Goal: Navigation & Orientation: Find specific page/section

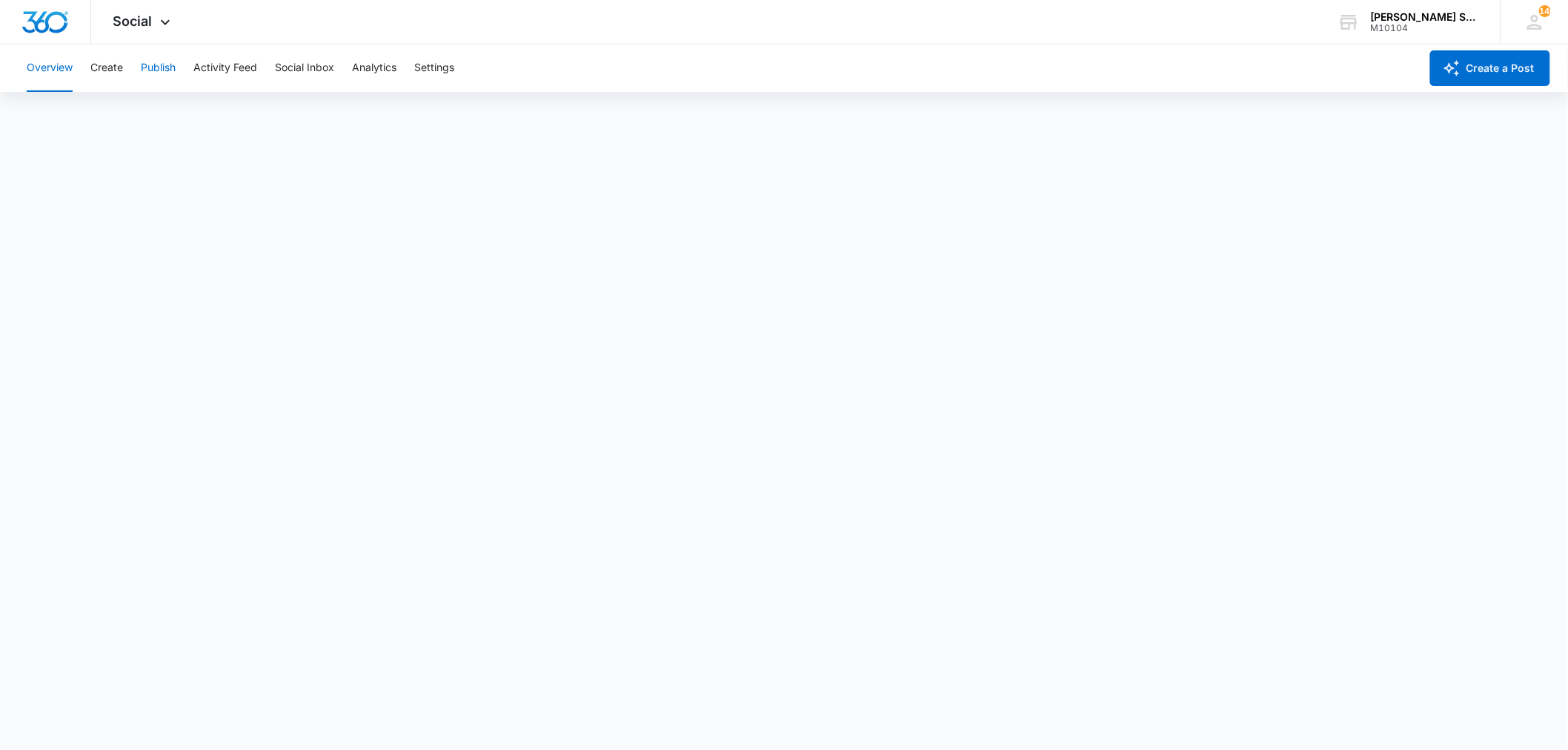
click at [169, 61] on button "Publish" at bounding box center [158, 69] width 35 height 48
click at [137, 21] on span "Social" at bounding box center [133, 21] width 39 height 16
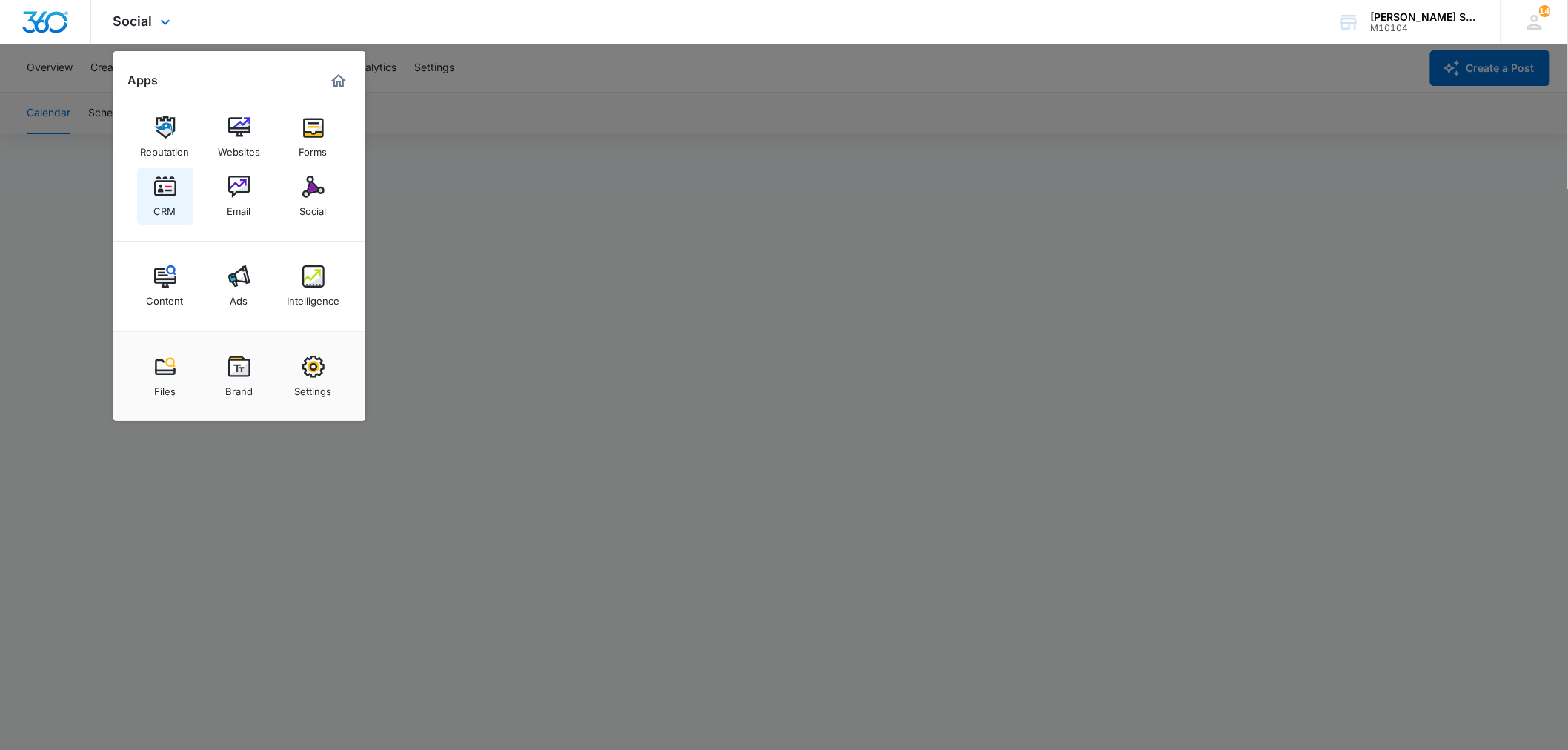
click at [161, 180] on img at bounding box center [165, 187] width 22 height 22
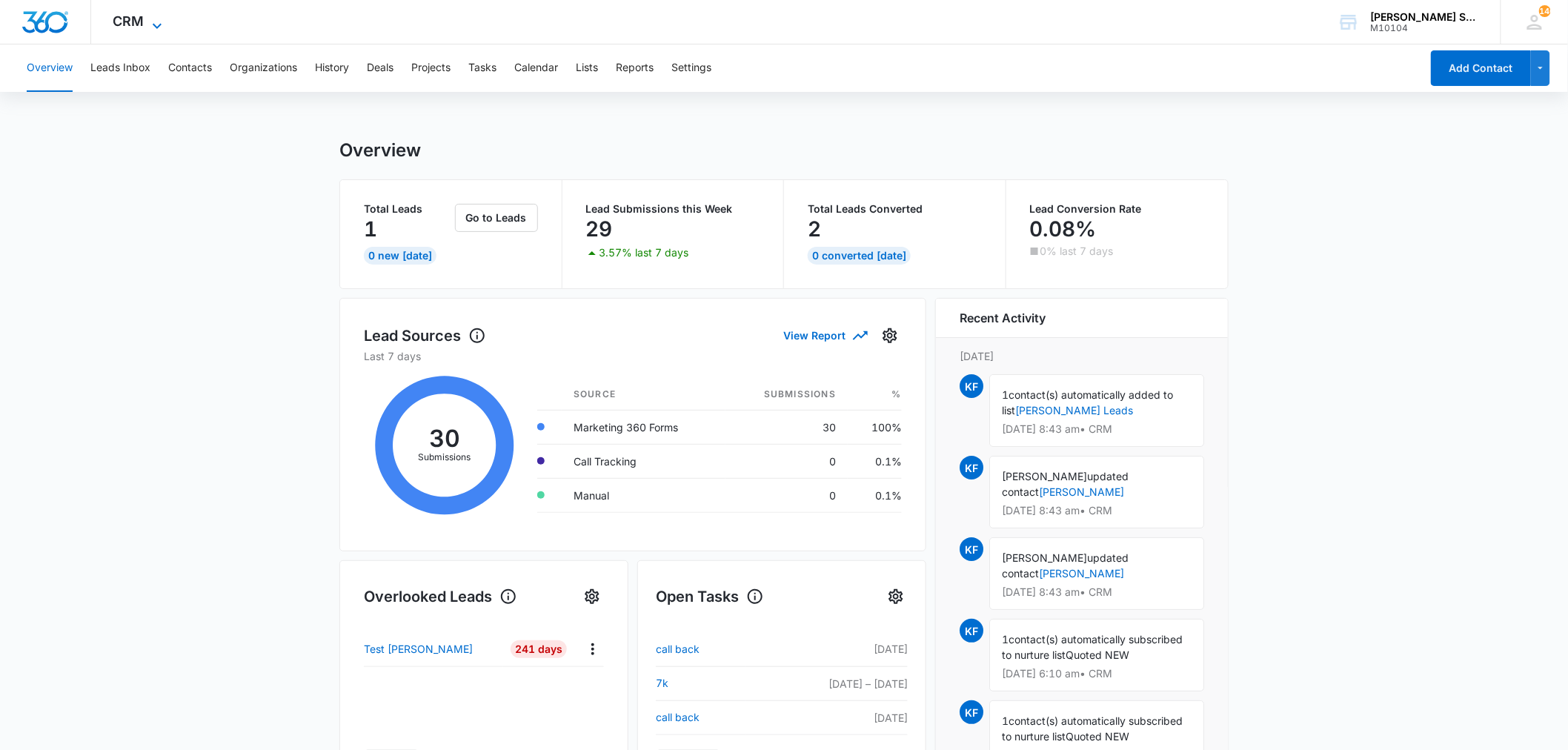
click at [157, 18] on icon at bounding box center [157, 26] width 17 height 17
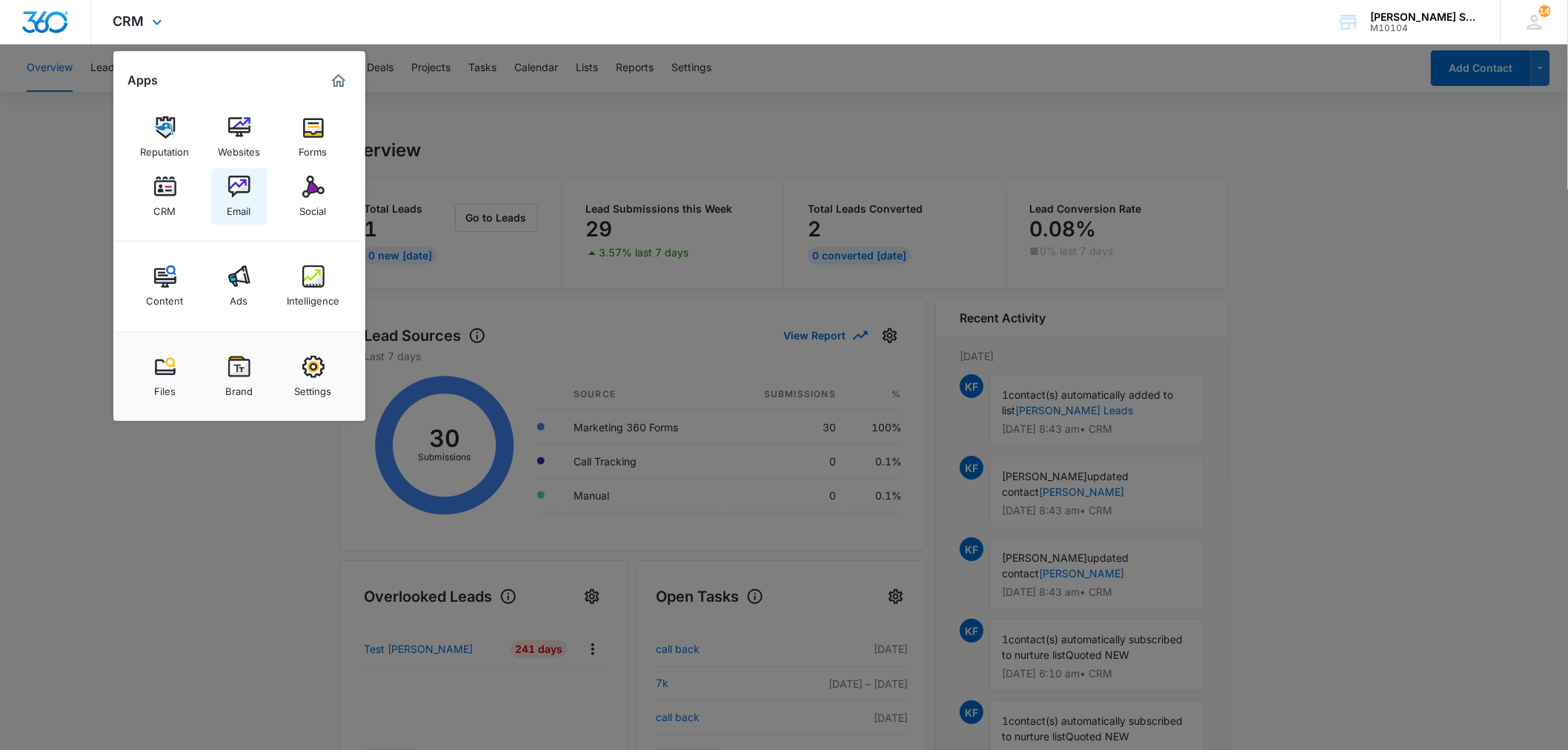
click at [246, 184] on img at bounding box center [239, 187] width 22 height 22
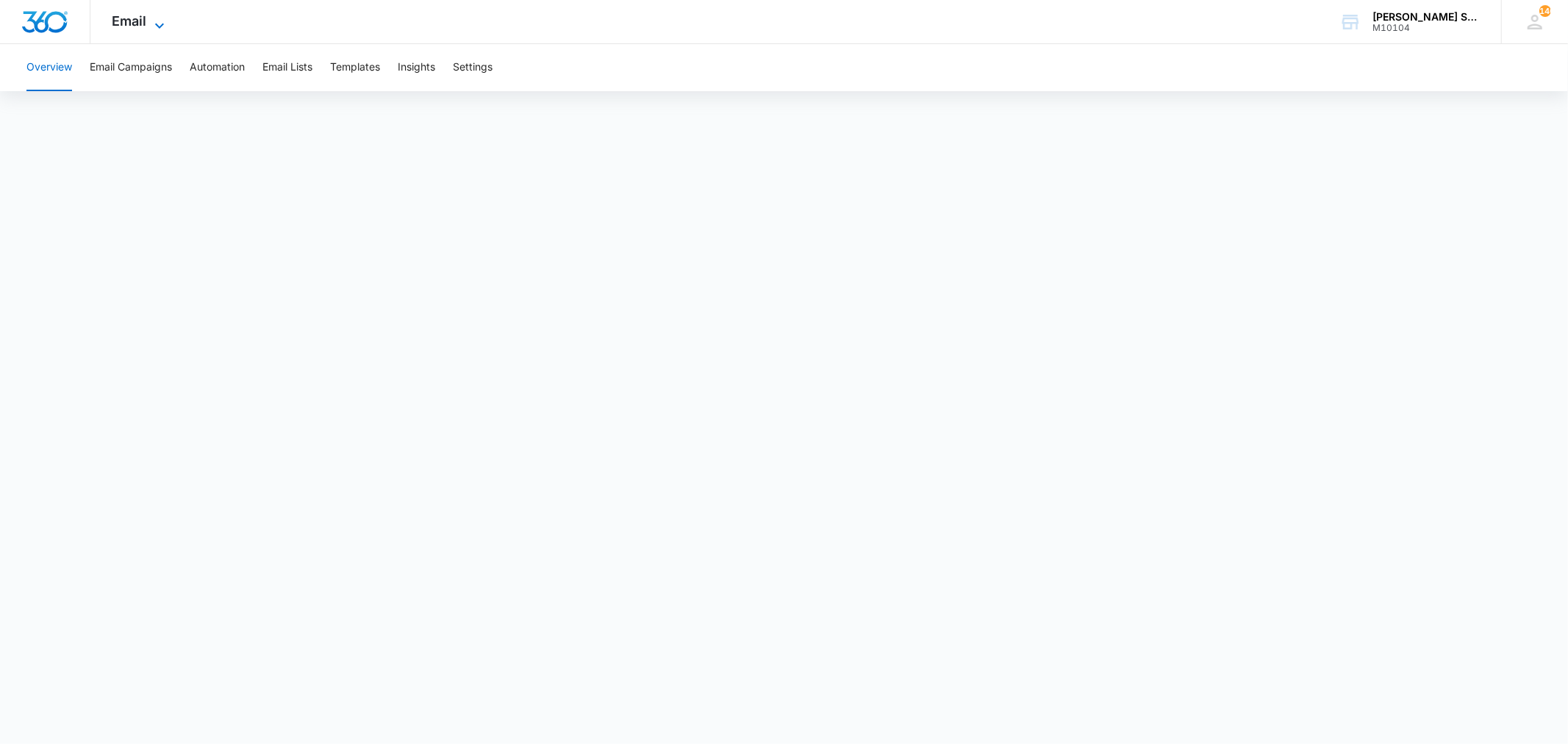
click at [140, 21] on span "Email" at bounding box center [130, 21] width 35 height 15
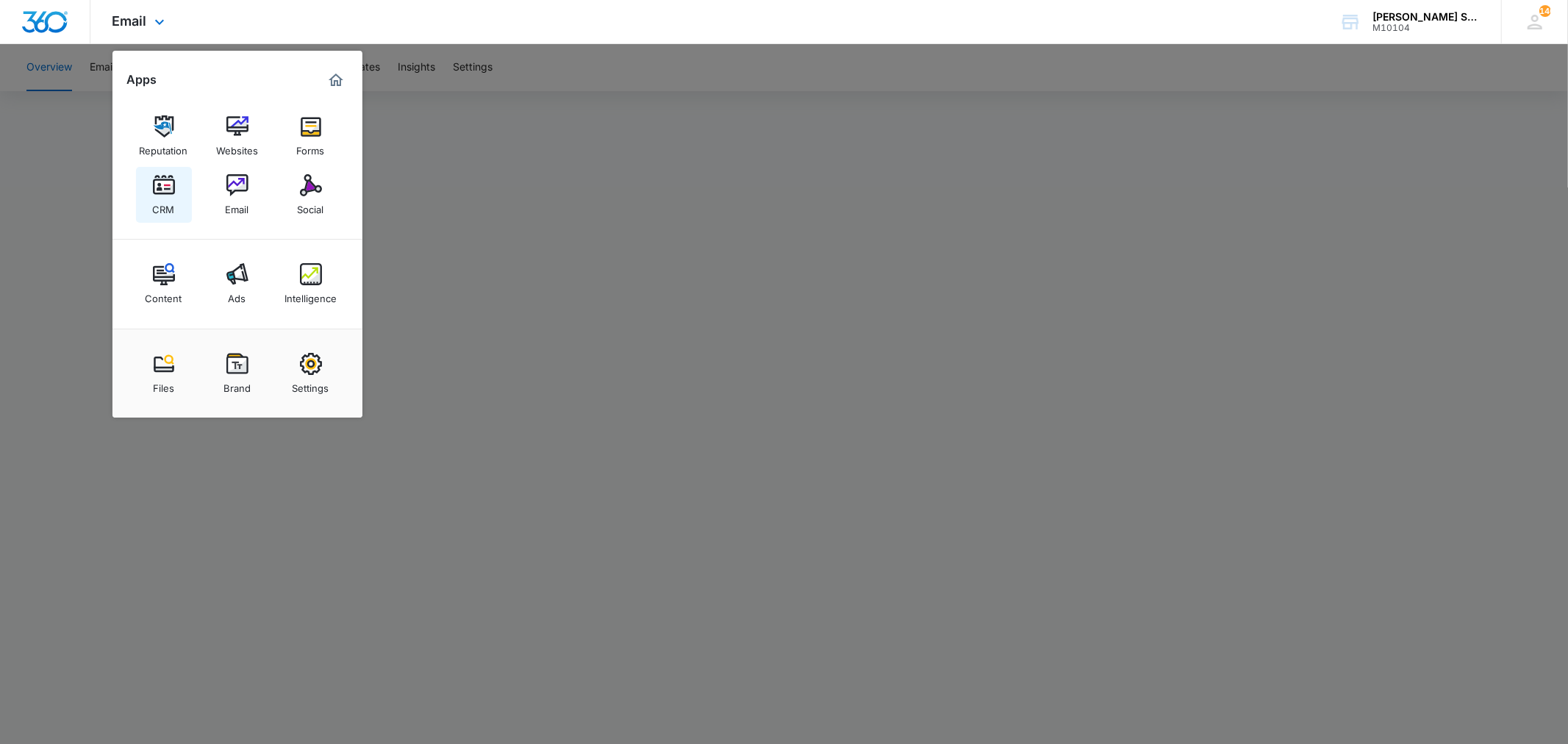
click at [166, 203] on div "CRM" at bounding box center [164, 205] width 22 height 19
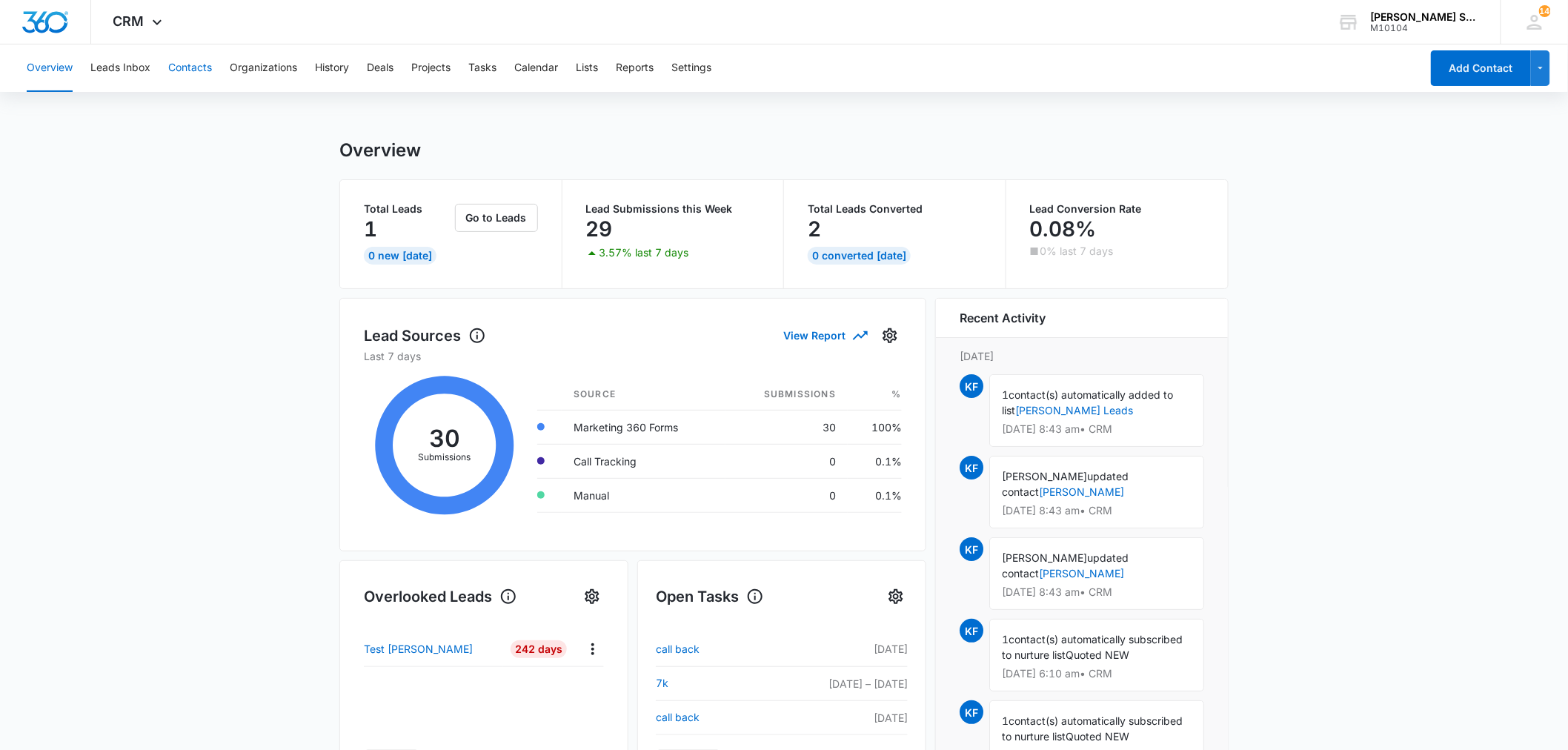
click at [206, 72] on button "Contacts" at bounding box center [190, 69] width 44 height 48
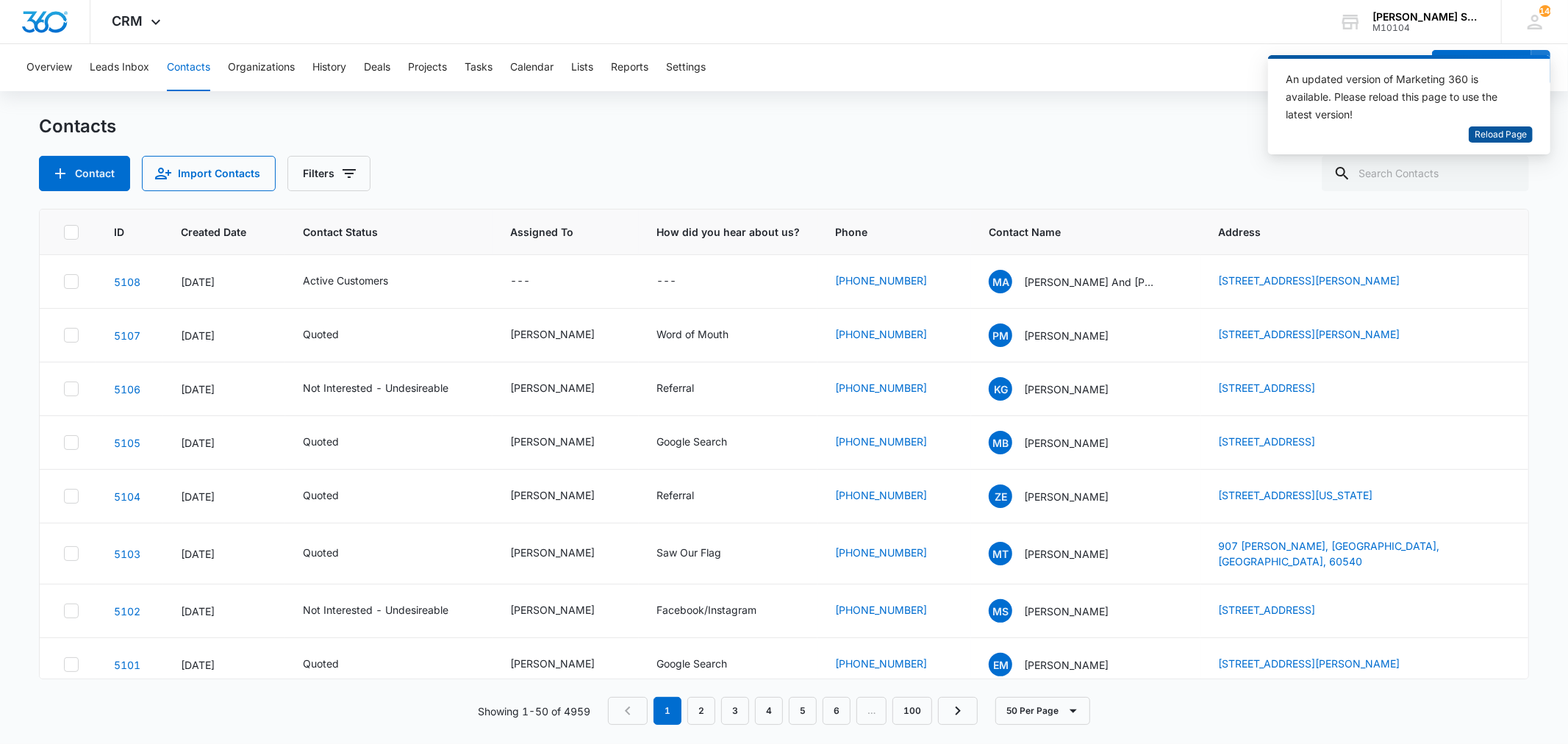
click at [1502, 137] on span "Reload Page" at bounding box center [1501, 134] width 52 height 14
